Goal: Find specific page/section: Find specific page/section

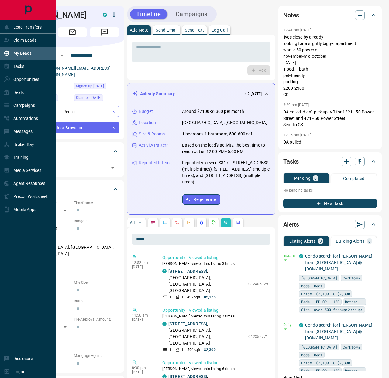
click at [21, 48] on div "My Leads" at bounding box center [28, 53] width 56 height 13
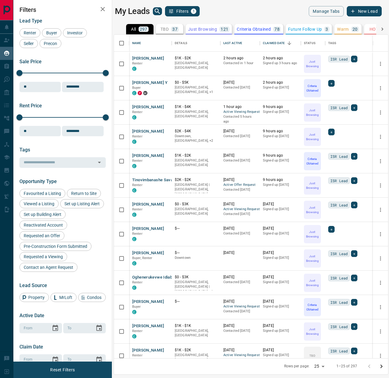
scroll to position [324, 274]
click at [157, 12] on icon "search button" at bounding box center [157, 11] width 7 height 7
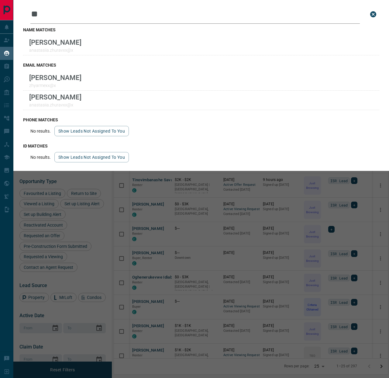
type input "*"
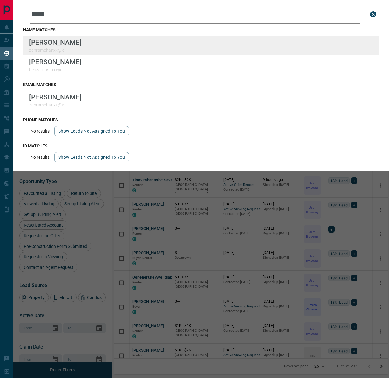
type input "****"
click at [0, 0] on div "Lead Transfers Claim Leads My Leads Tasks Opportunities Deals Campaigns Automat…" at bounding box center [194, 185] width 389 height 370
